Goal: Find specific page/section: Find specific page/section

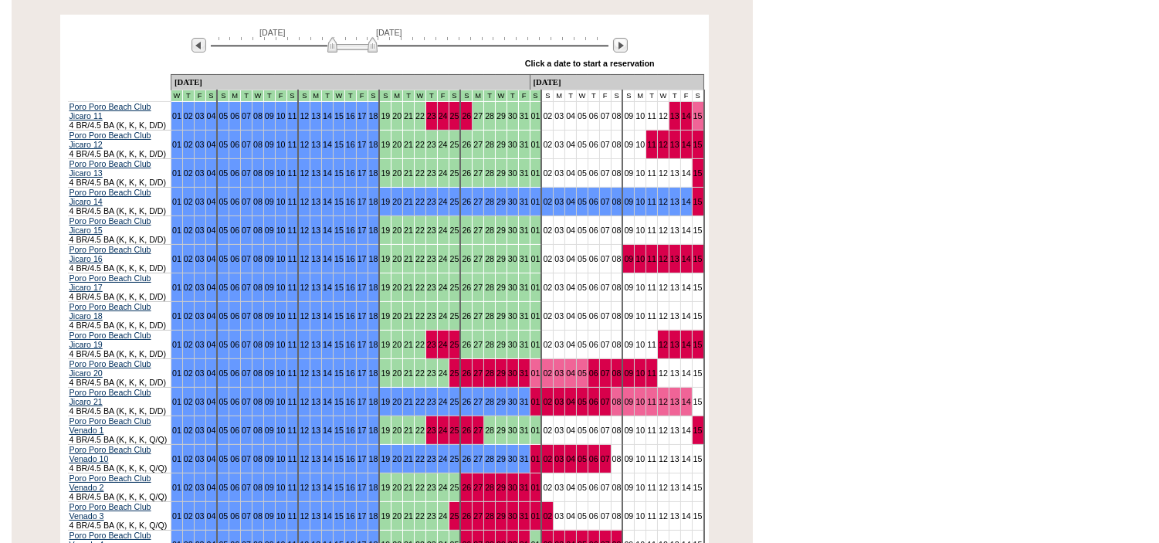
scroll to position [310, 0]
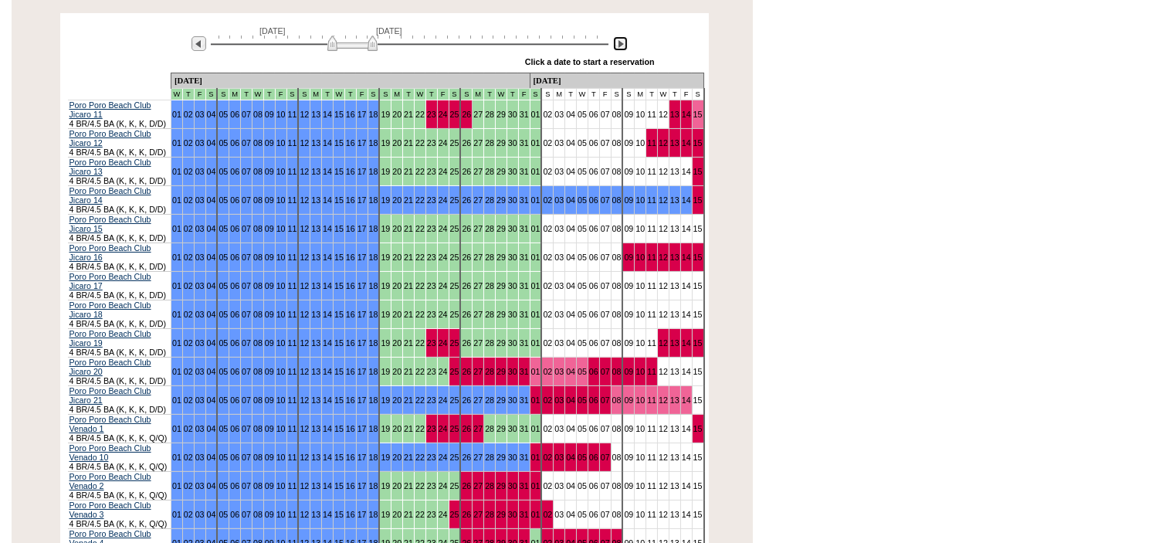
click at [622, 36] on img at bounding box center [620, 43] width 15 height 15
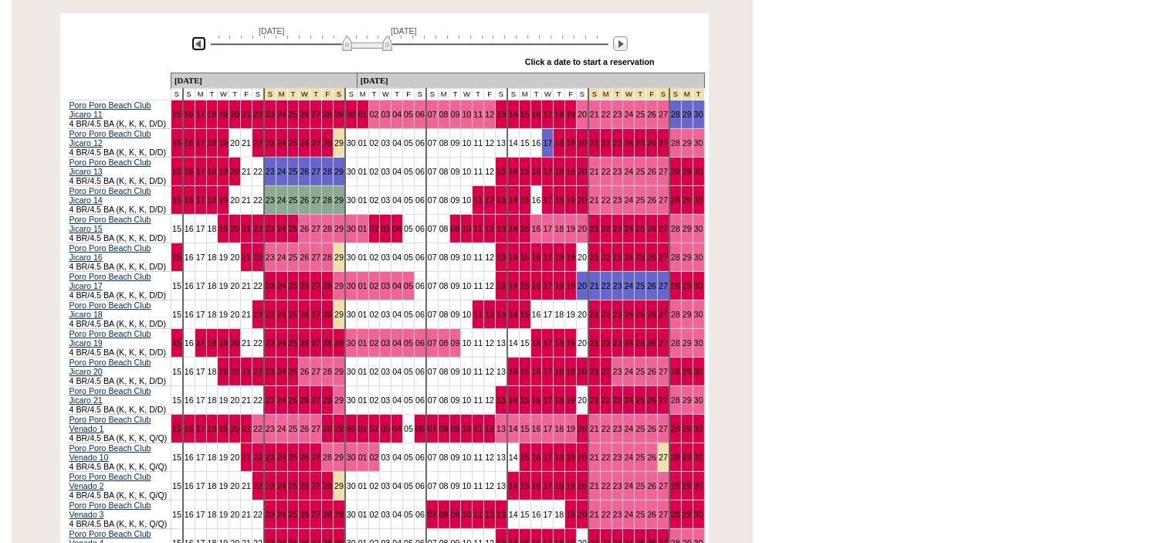
click at [196, 36] on img at bounding box center [198, 43] width 15 height 15
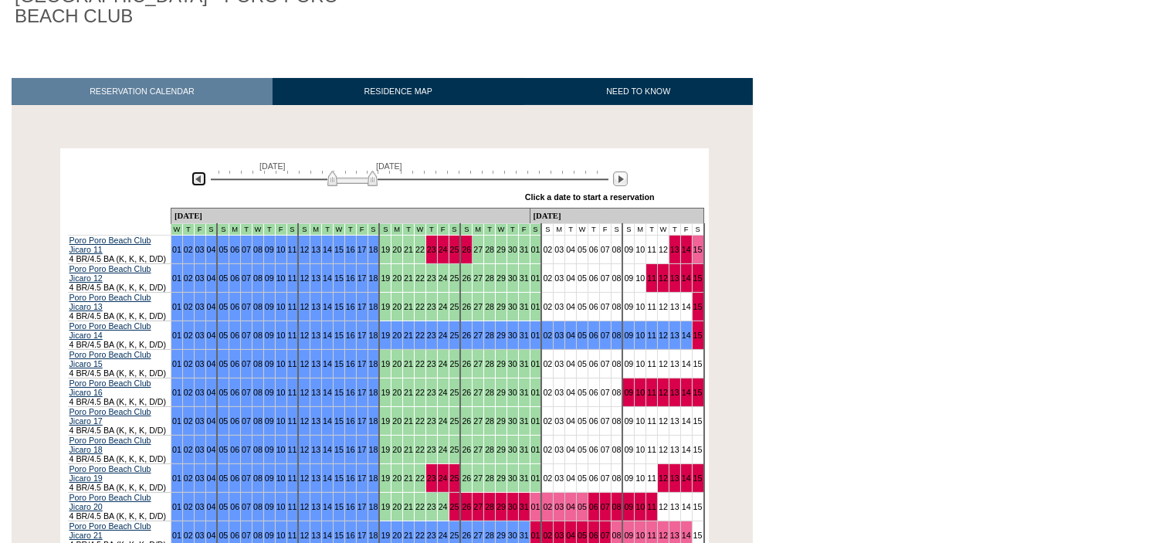
scroll to position [0, 0]
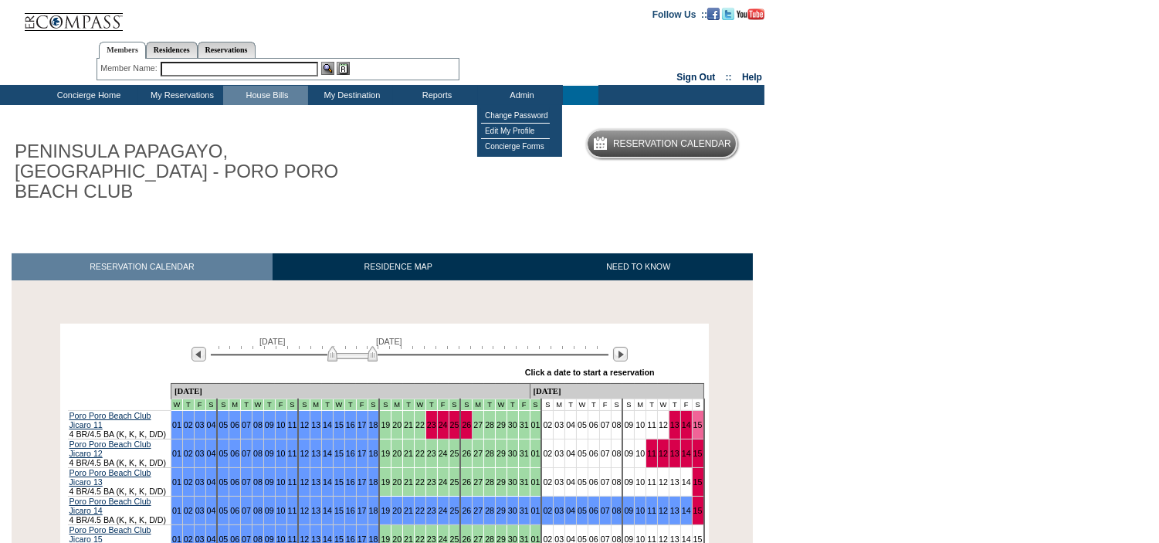
click at [512, 97] on td "Admin" at bounding box center [520, 95] width 85 height 19
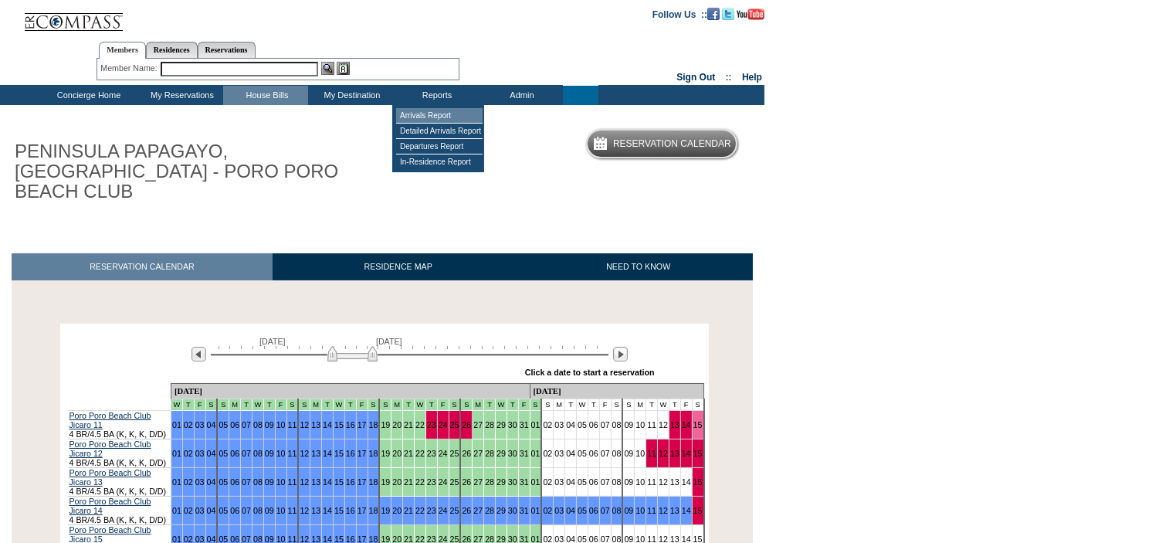
click at [431, 113] on td "Arrivals Report" at bounding box center [439, 115] width 86 height 15
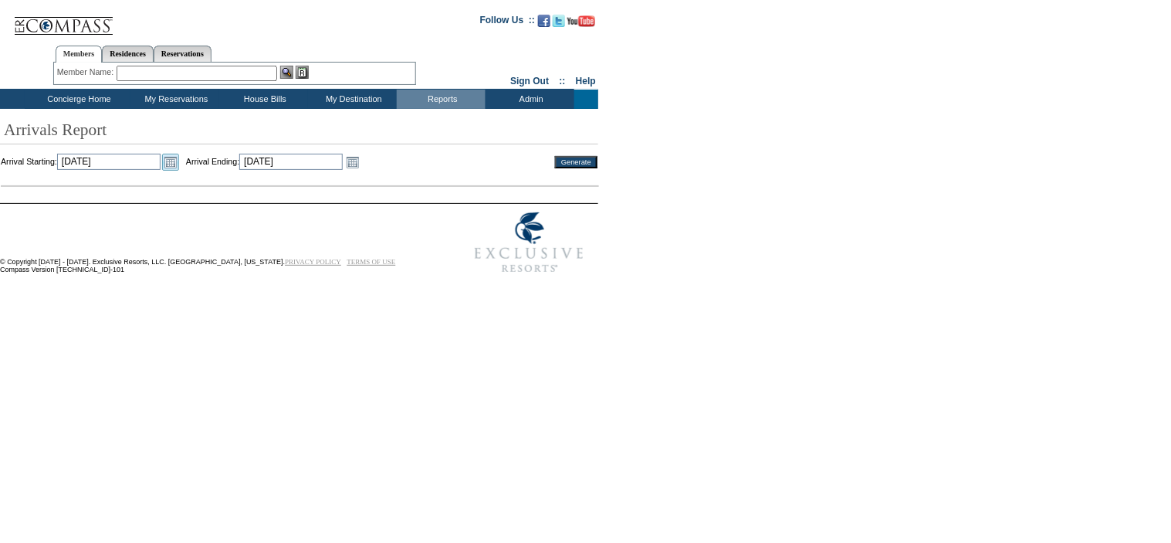
click at [179, 167] on link "Open the calendar popup." at bounding box center [170, 162] width 17 height 17
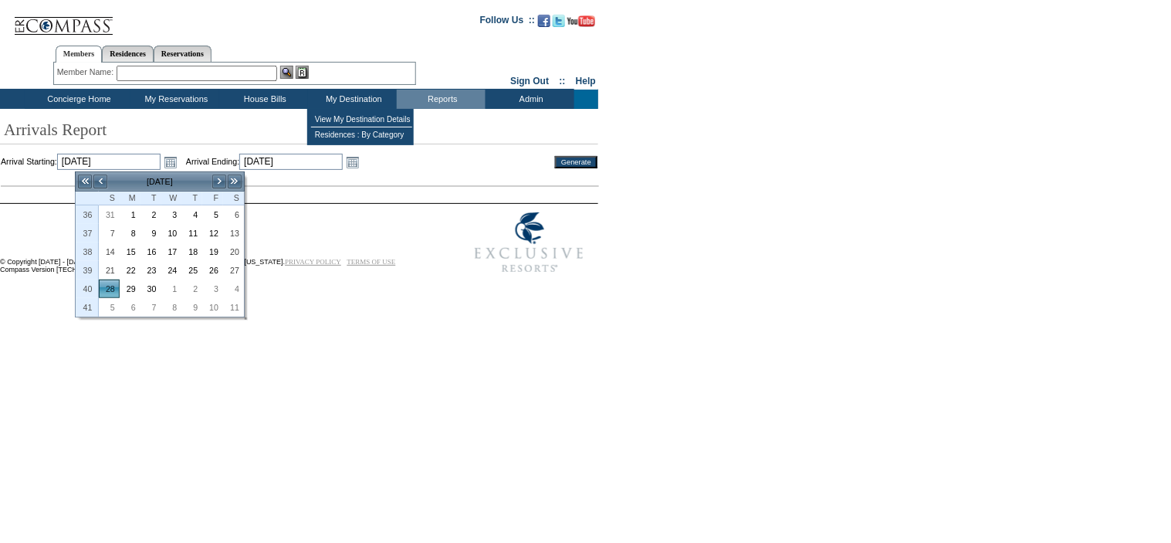
click at [330, 102] on td "My Destination" at bounding box center [352, 99] width 89 height 19
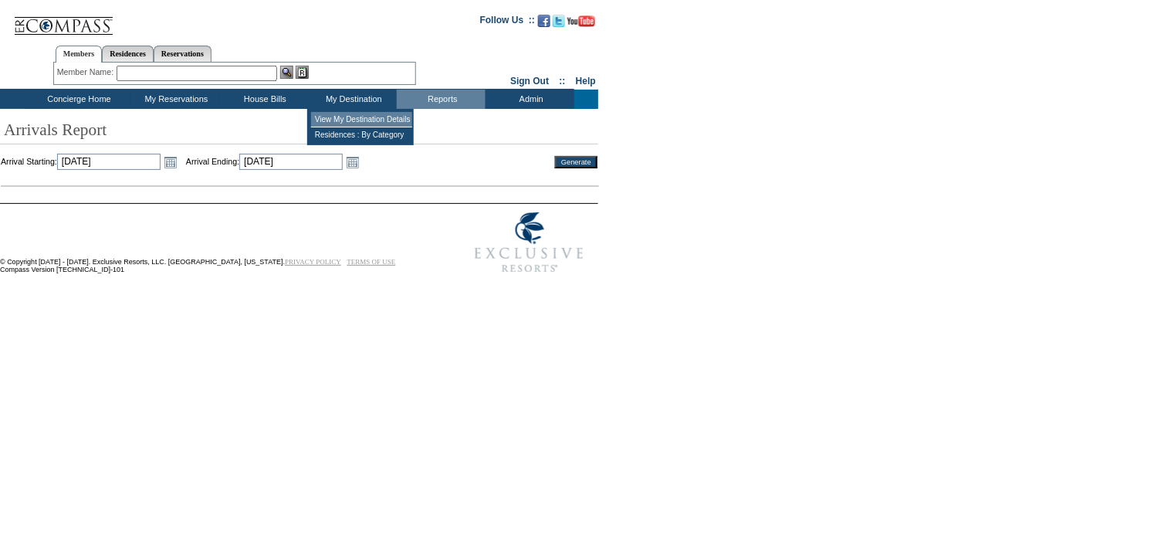
click at [345, 114] on td "View My Destination Details" at bounding box center [361, 119] width 101 height 15
